Goal: Communication & Community: Answer question/provide support

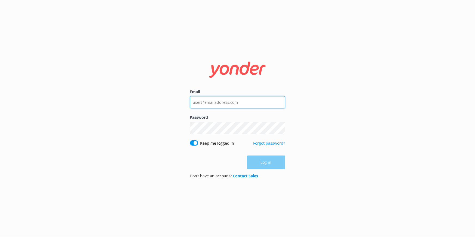
type input "[EMAIL_ADDRESS][DOMAIN_NAME]"
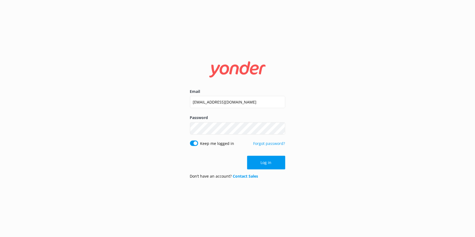
click at [262, 164] on div "Log in" at bounding box center [237, 163] width 95 height 14
click at [262, 164] on button "Log in" at bounding box center [266, 163] width 38 height 14
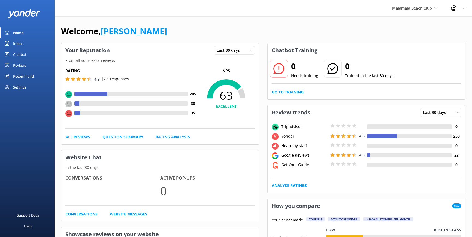
click at [19, 65] on div "Reviews" at bounding box center [19, 65] width 13 height 11
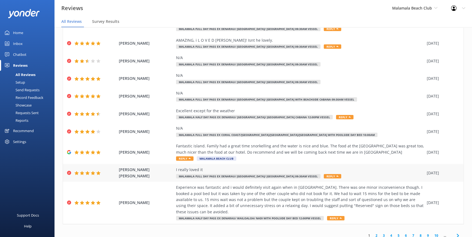
scroll to position [11, 0]
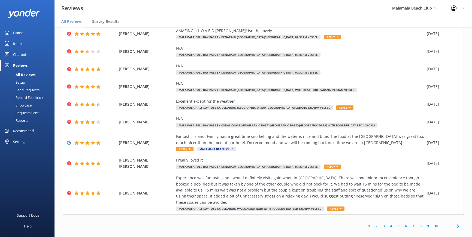
click at [367, 223] on link "1" at bounding box center [368, 225] width 7 height 5
click at [372, 223] on link "2" at bounding box center [375, 225] width 7 height 5
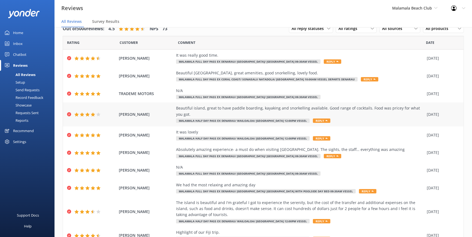
click at [313, 120] on span "Reply" at bounding box center [321, 120] width 17 height 4
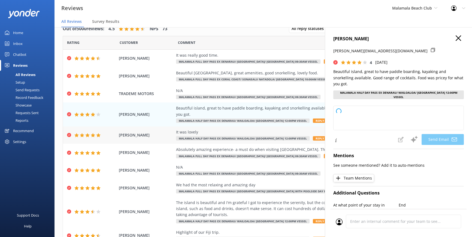
type textarea "Thank you for your feedback, Anna! We're glad you enjoyed the activities and co…"
